Goal: Transaction & Acquisition: Subscribe to service/newsletter

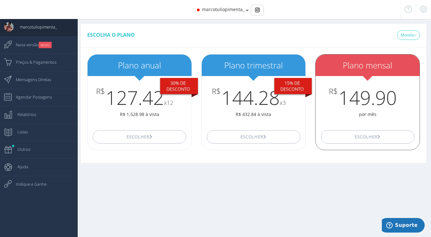
click at [349, 144] on div "Escolher" at bounding box center [367, 137] width 104 height 26
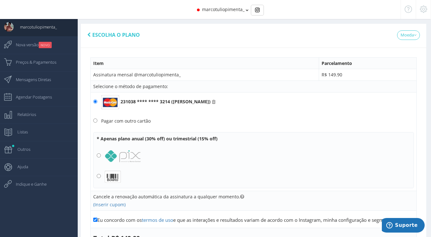
click at [131, 121] on div "Pagar com outro cartão" at bounding box center [125, 121] width 49 height 6
click at [97, 121] on input "Pagar com outro cartão" at bounding box center [95, 121] width 4 height 4
radio input "true"
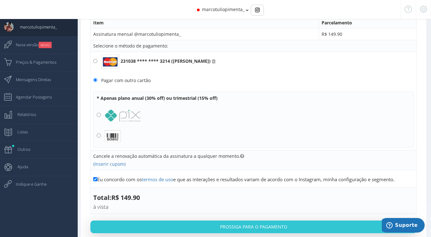
scroll to position [42, 0]
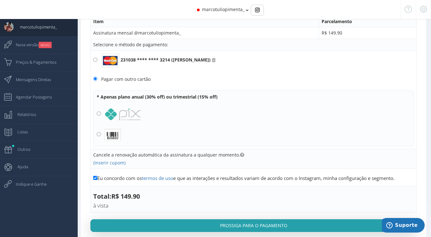
click at [334, 219] on button "Prossiga para o pagamento" at bounding box center [253, 225] width 326 height 13
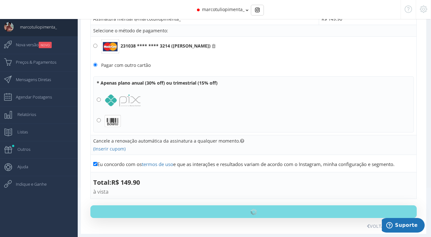
scroll to position [55, 0]
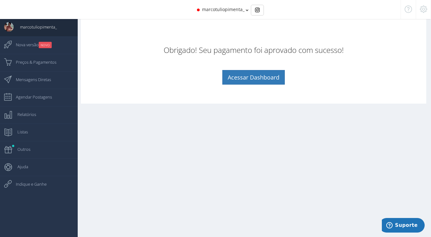
scroll to position [6, 0]
click at [243, 71] on link "Acessar Dashboard" at bounding box center [253, 77] width 62 height 15
